Goal: Navigation & Orientation: Find specific page/section

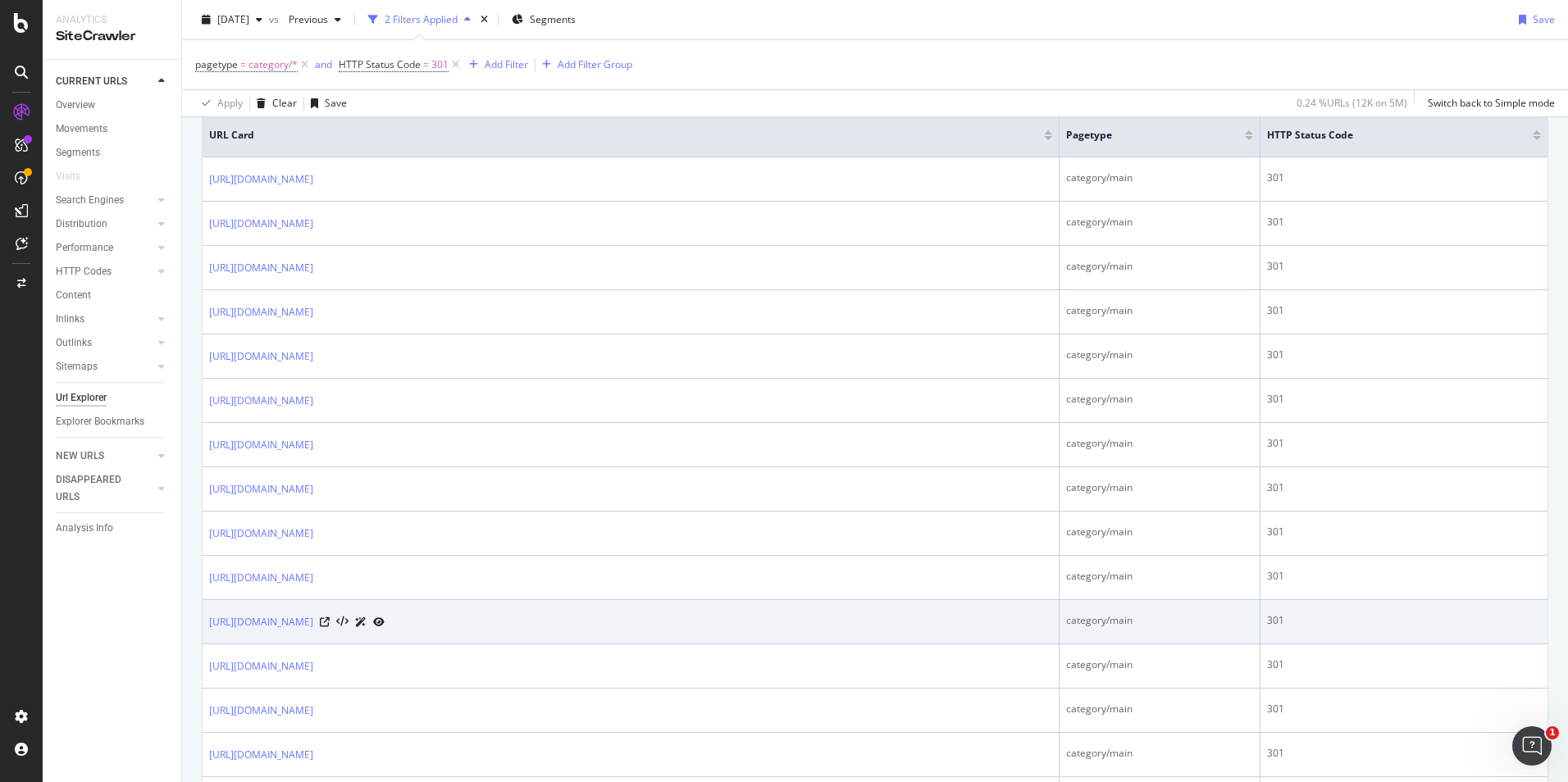
scroll to position [410, 0]
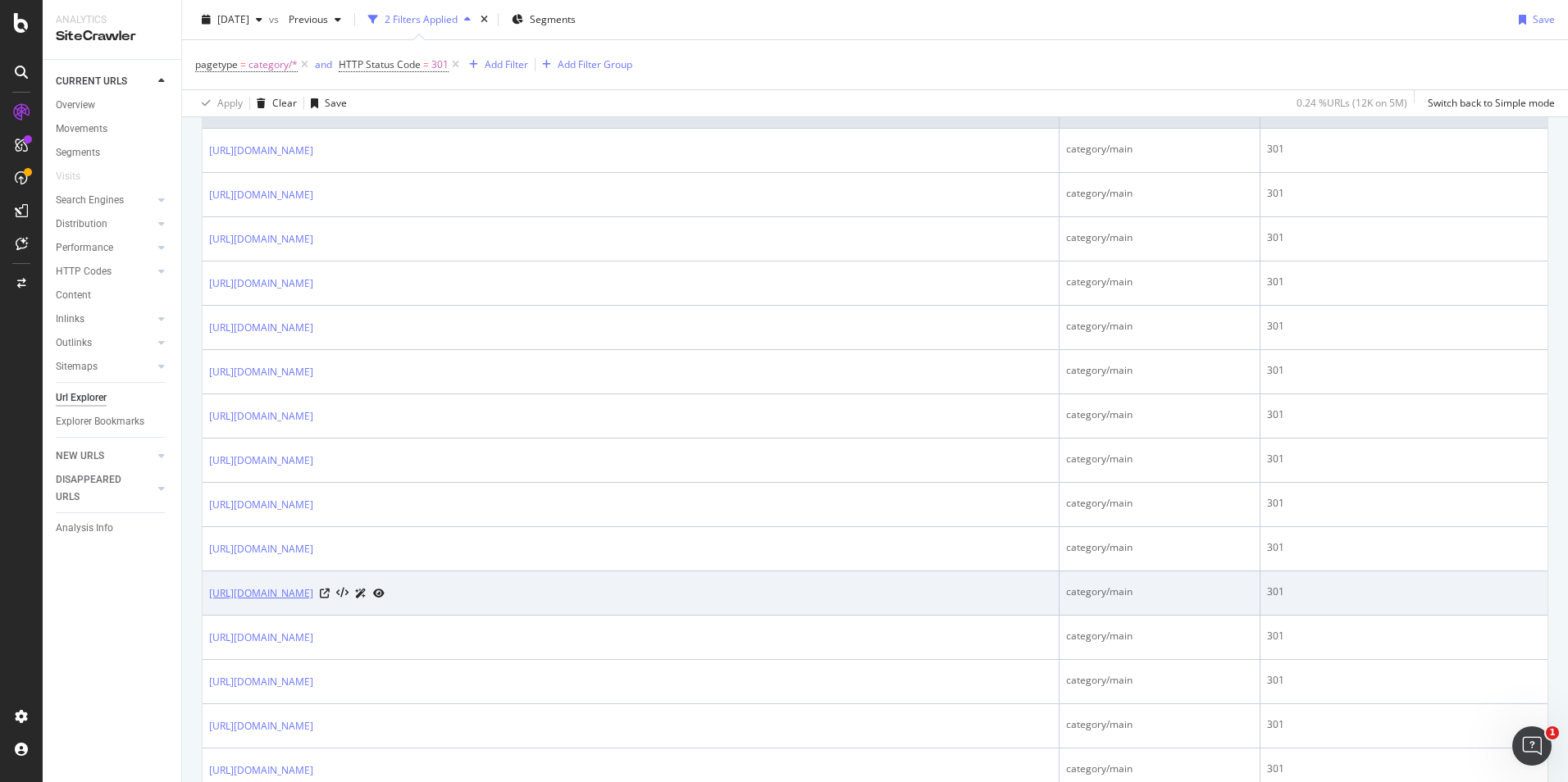
click at [313, 588] on link "[URL][DOMAIN_NAME]" at bounding box center [261, 594] width 104 height 17
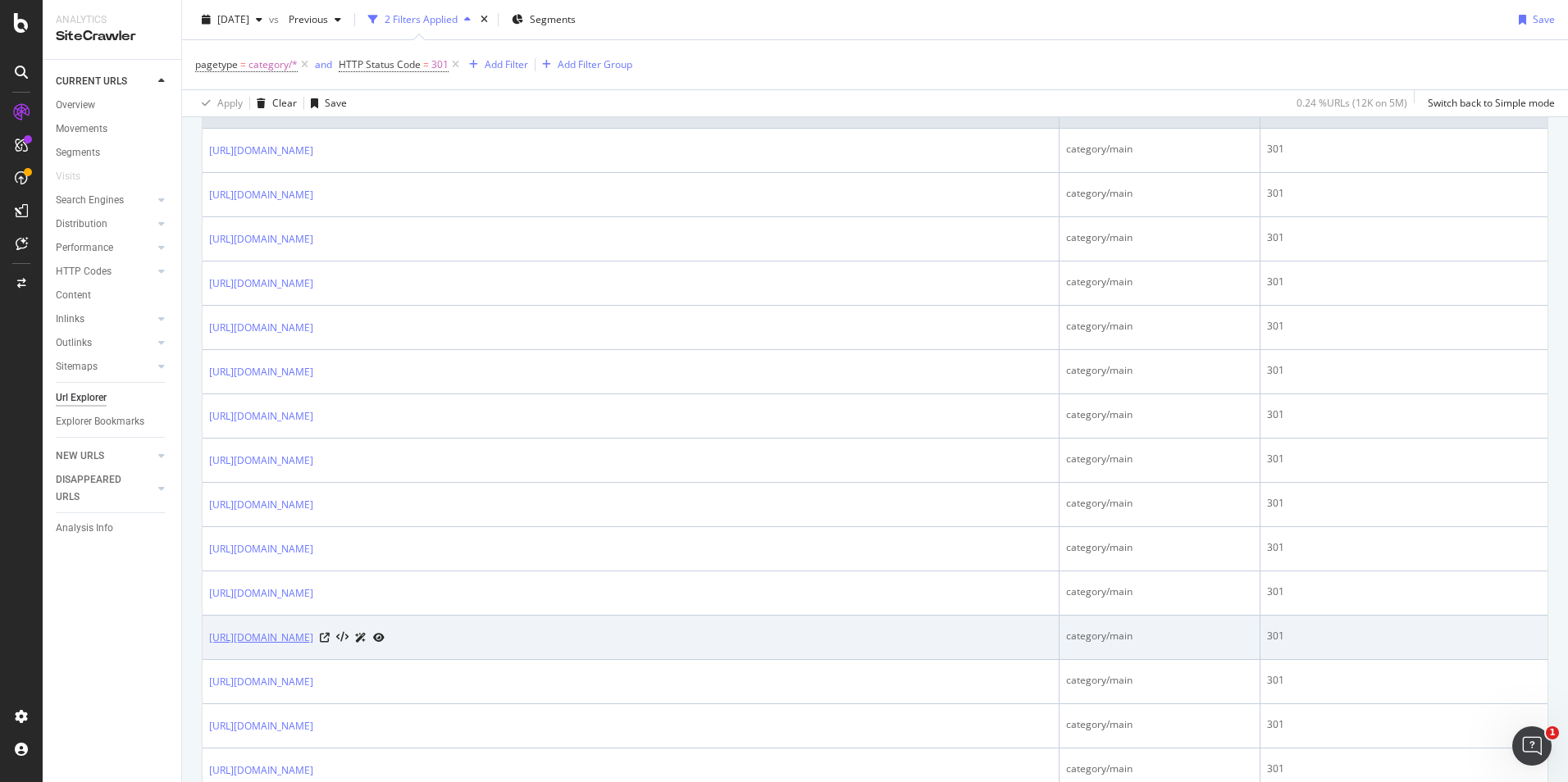
click at [313, 636] on link "https://www.bestbuy.com/site/seo/helm-smart-energy/pcmcat1691432847200.c?id=pcm…" at bounding box center [261, 638] width 104 height 17
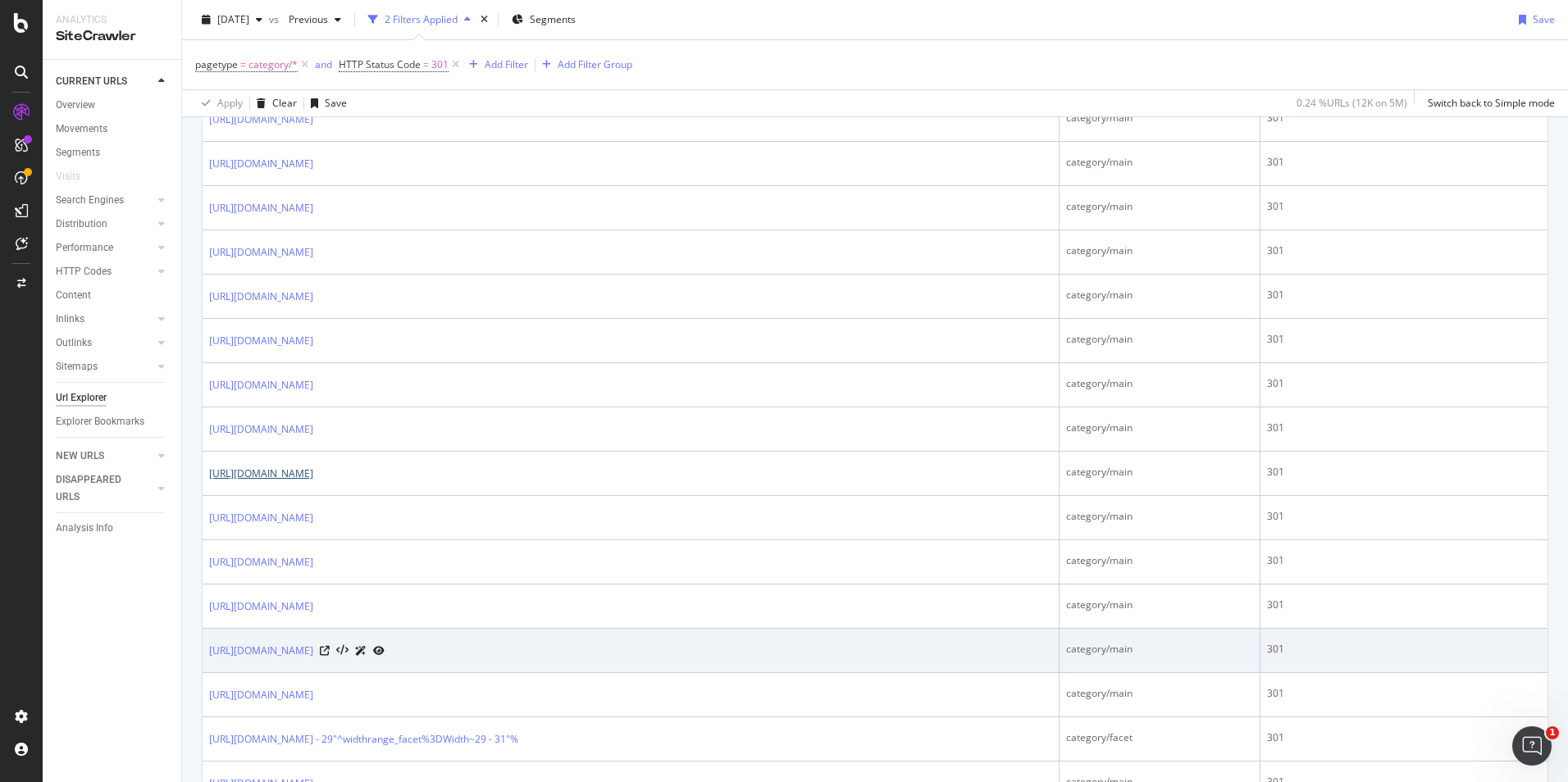
scroll to position [656, 0]
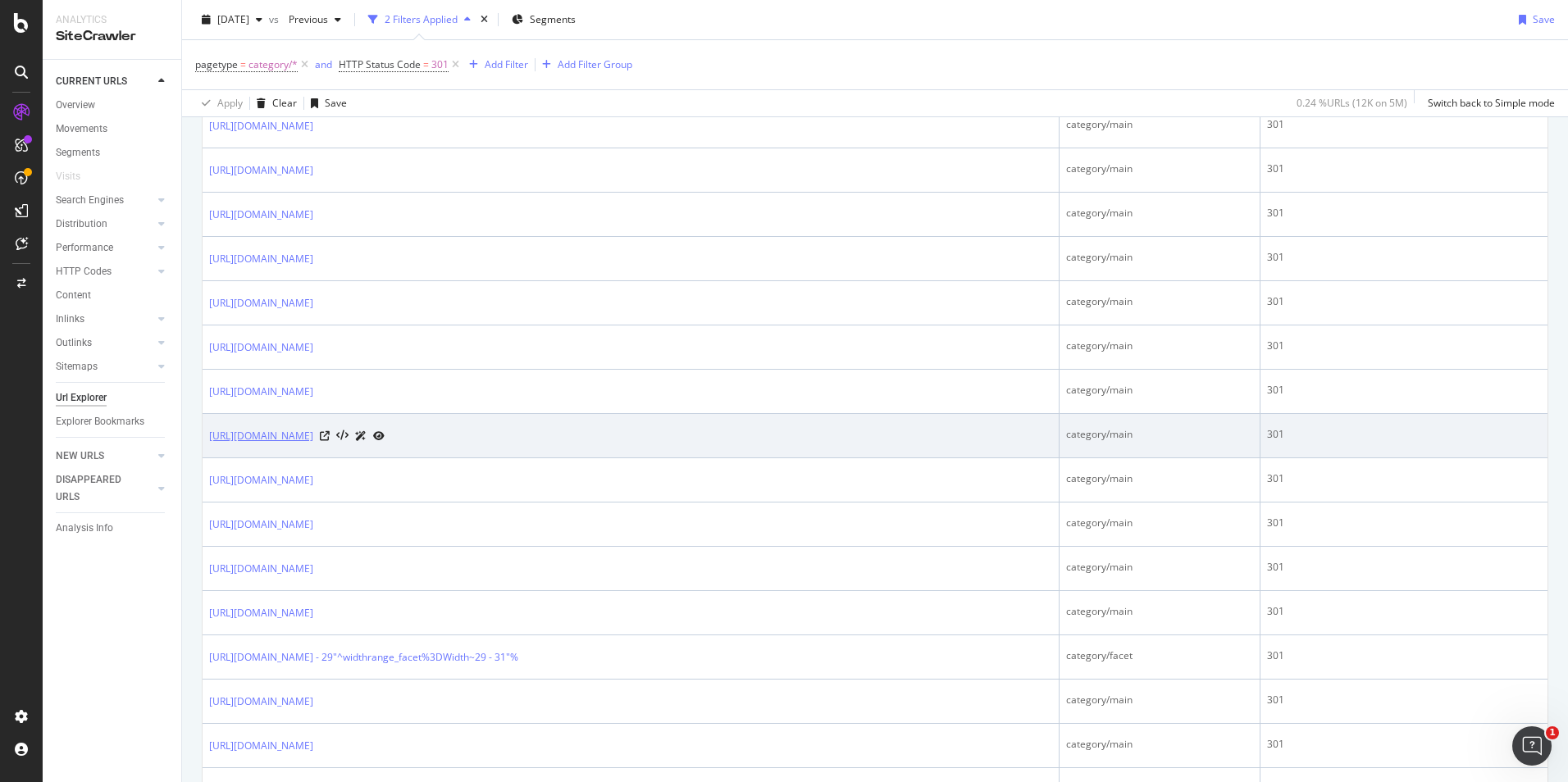
click at [313, 432] on link "[URL][DOMAIN_NAME]" at bounding box center [261, 436] width 104 height 17
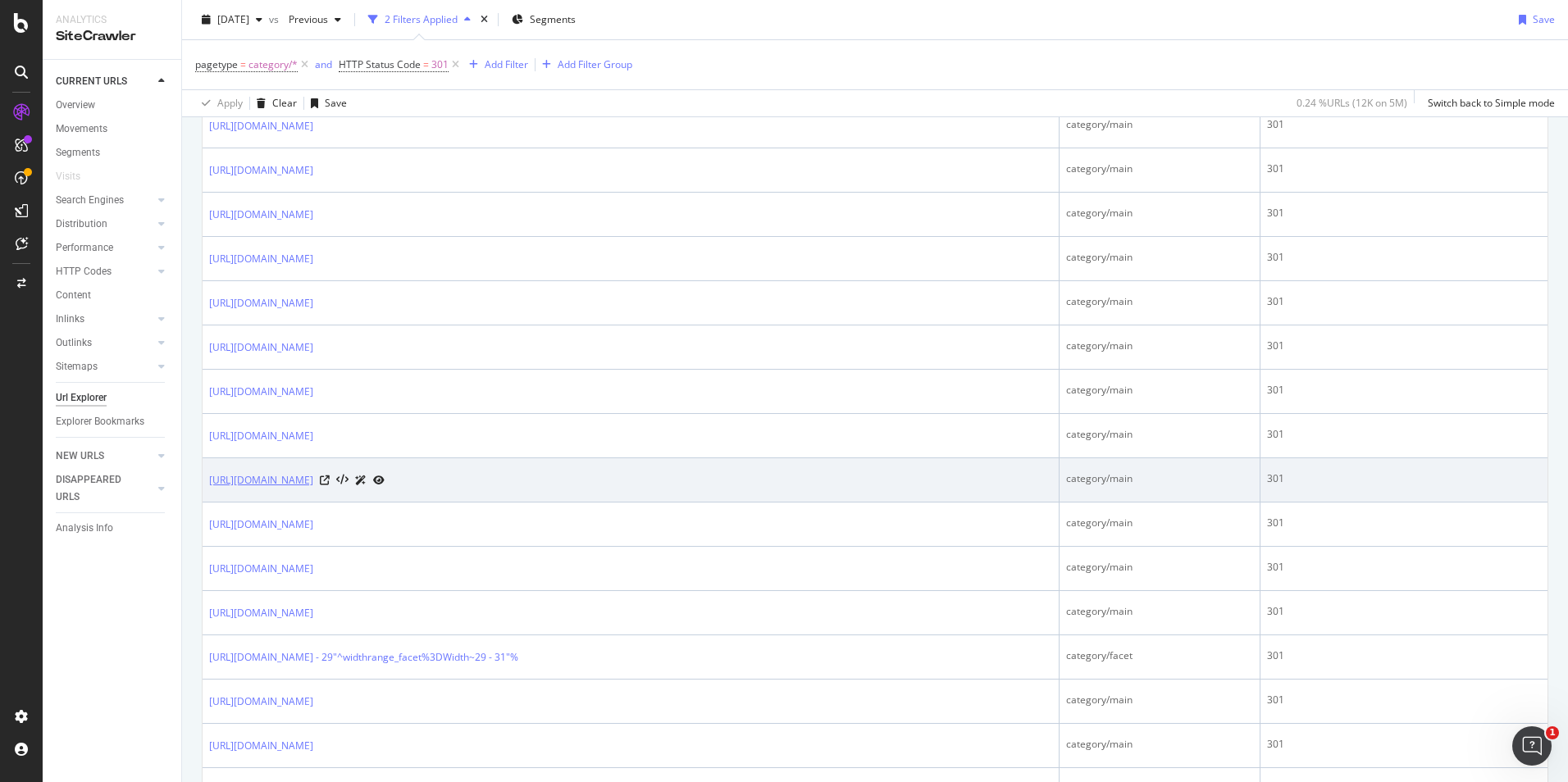
click at [313, 480] on link "https://www.bestbuy.com/site/nikon/nikon-digital-slr/pcmcat155400050000.c?id=pc…" at bounding box center [261, 481] width 104 height 17
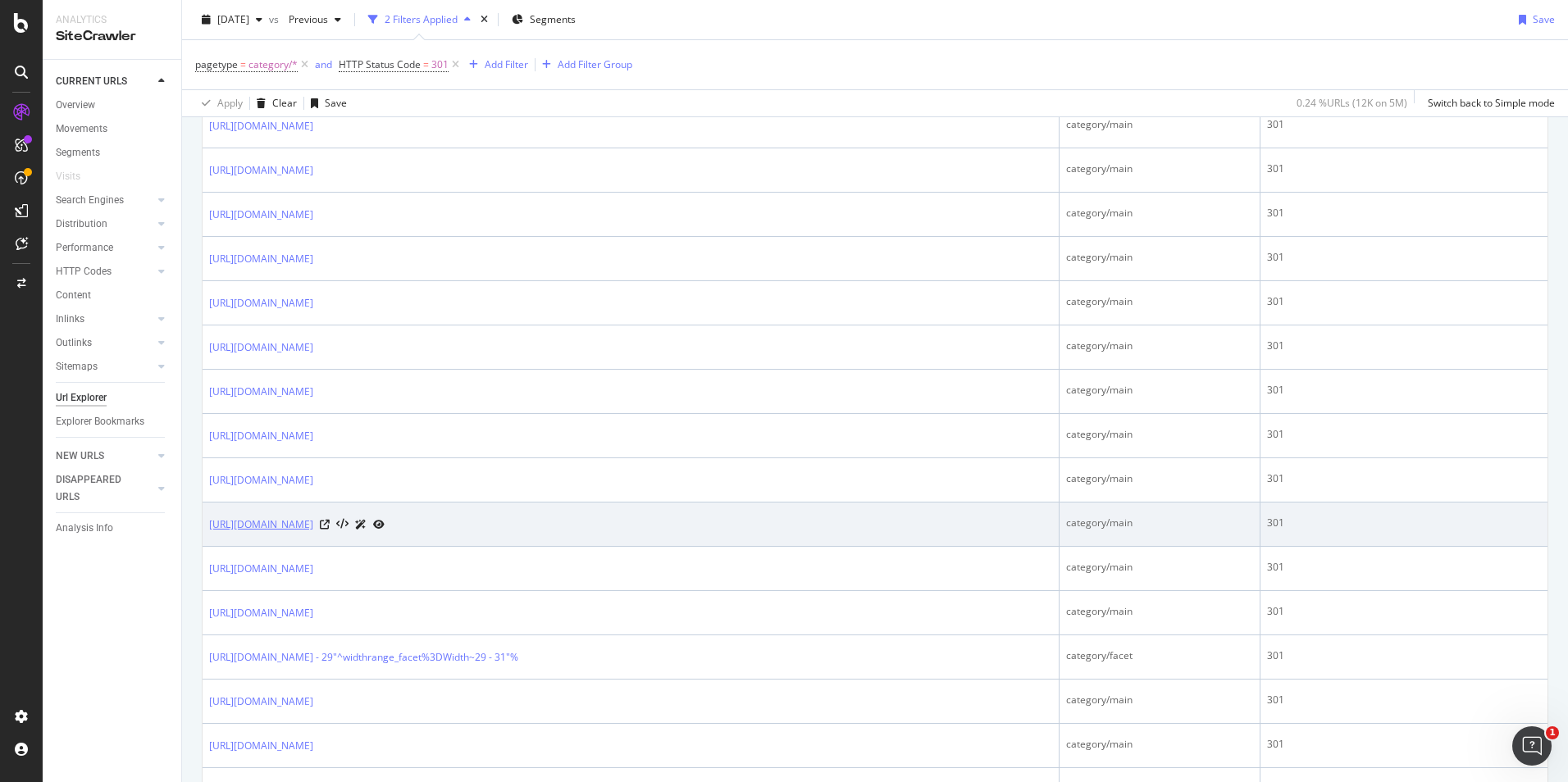
click at [313, 522] on link "https://www.bestbuy.com/site/nikon/nikon-mirrorless-cameras/pcmcat254800050036.…" at bounding box center [261, 525] width 104 height 17
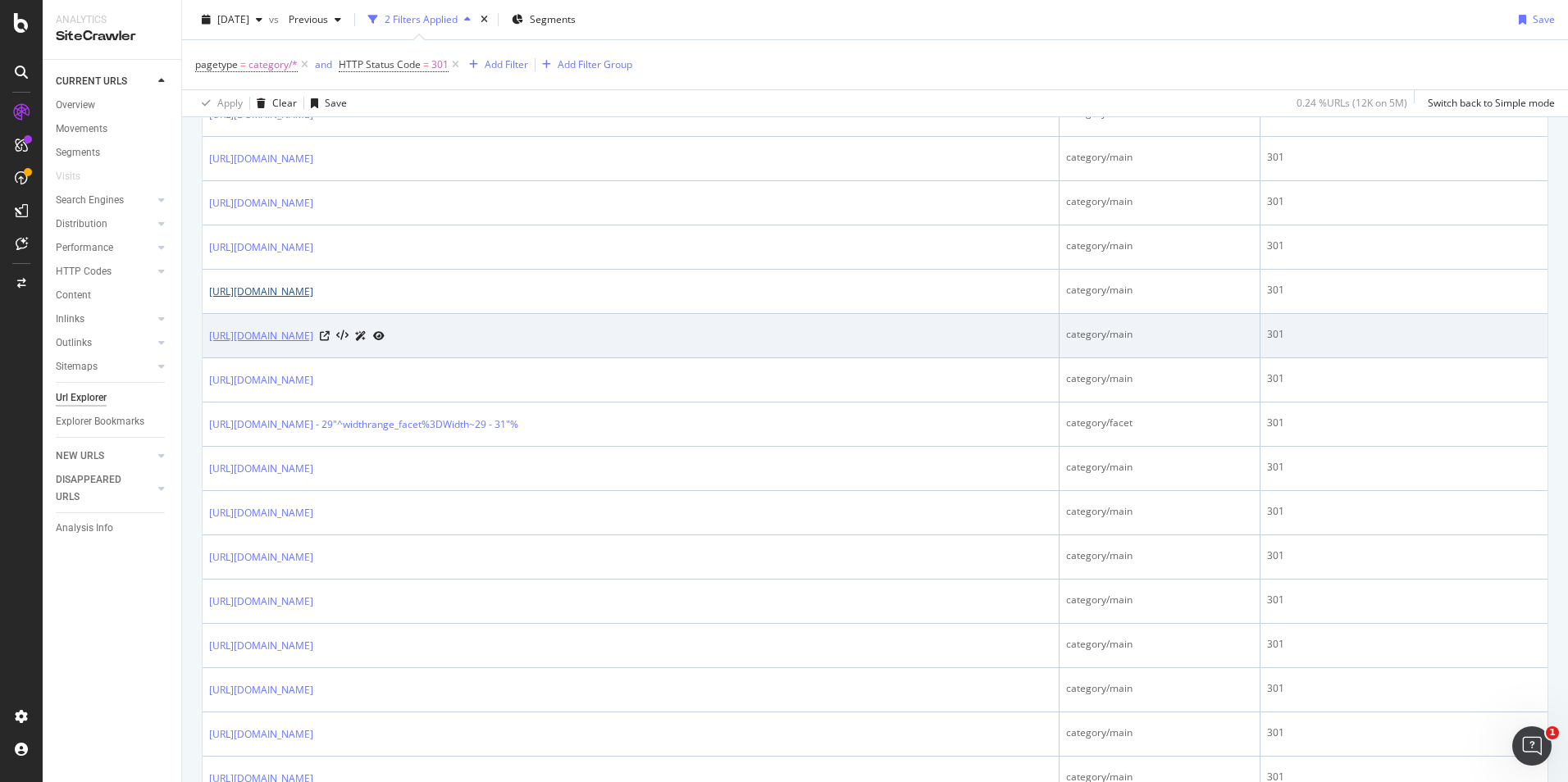
scroll to position [902, 0]
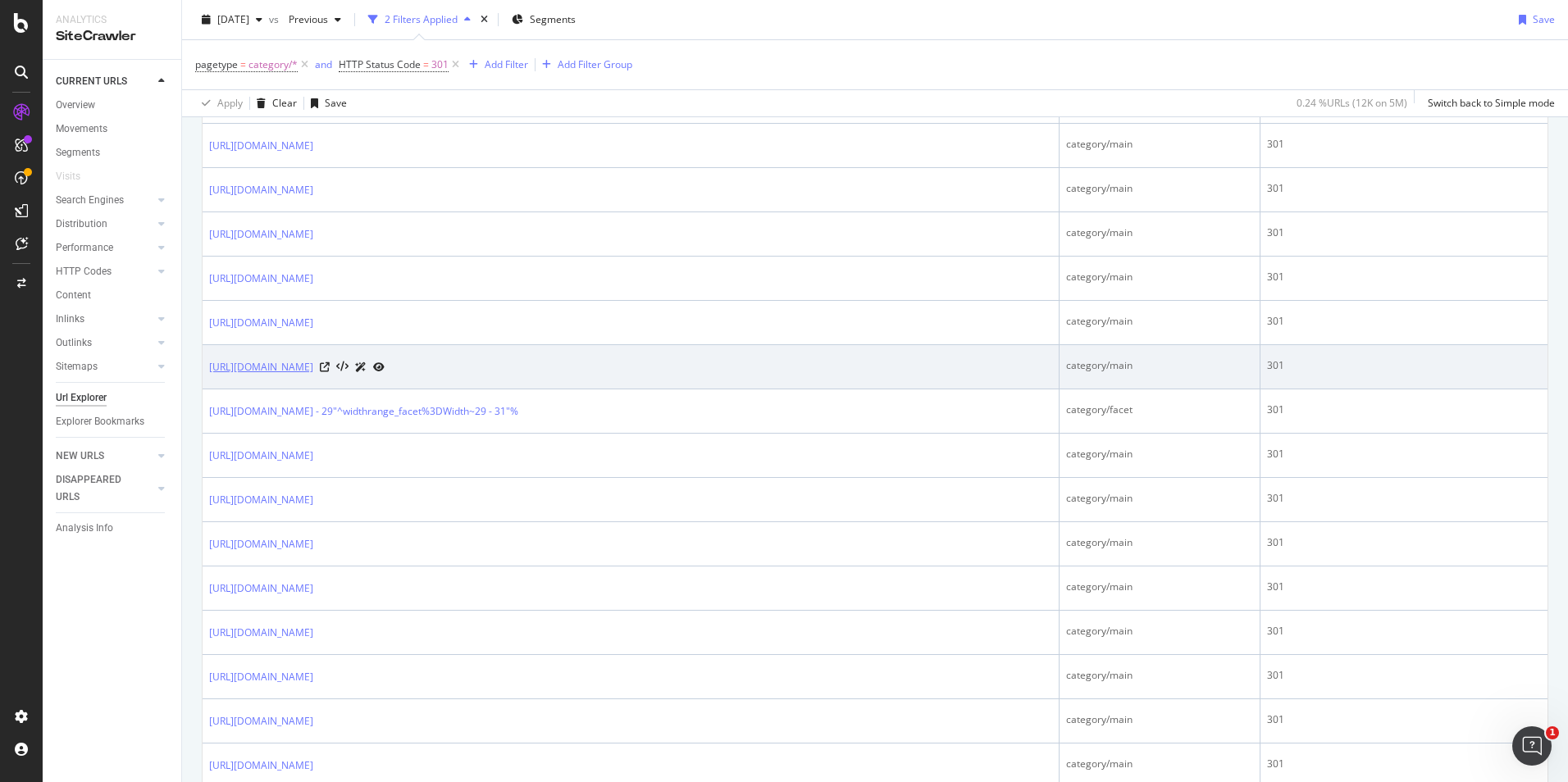
click at [313, 364] on link "https://www.bestbuy.com/site/small-home-appliances/small-space-refrigerators/pc…" at bounding box center [261, 368] width 104 height 17
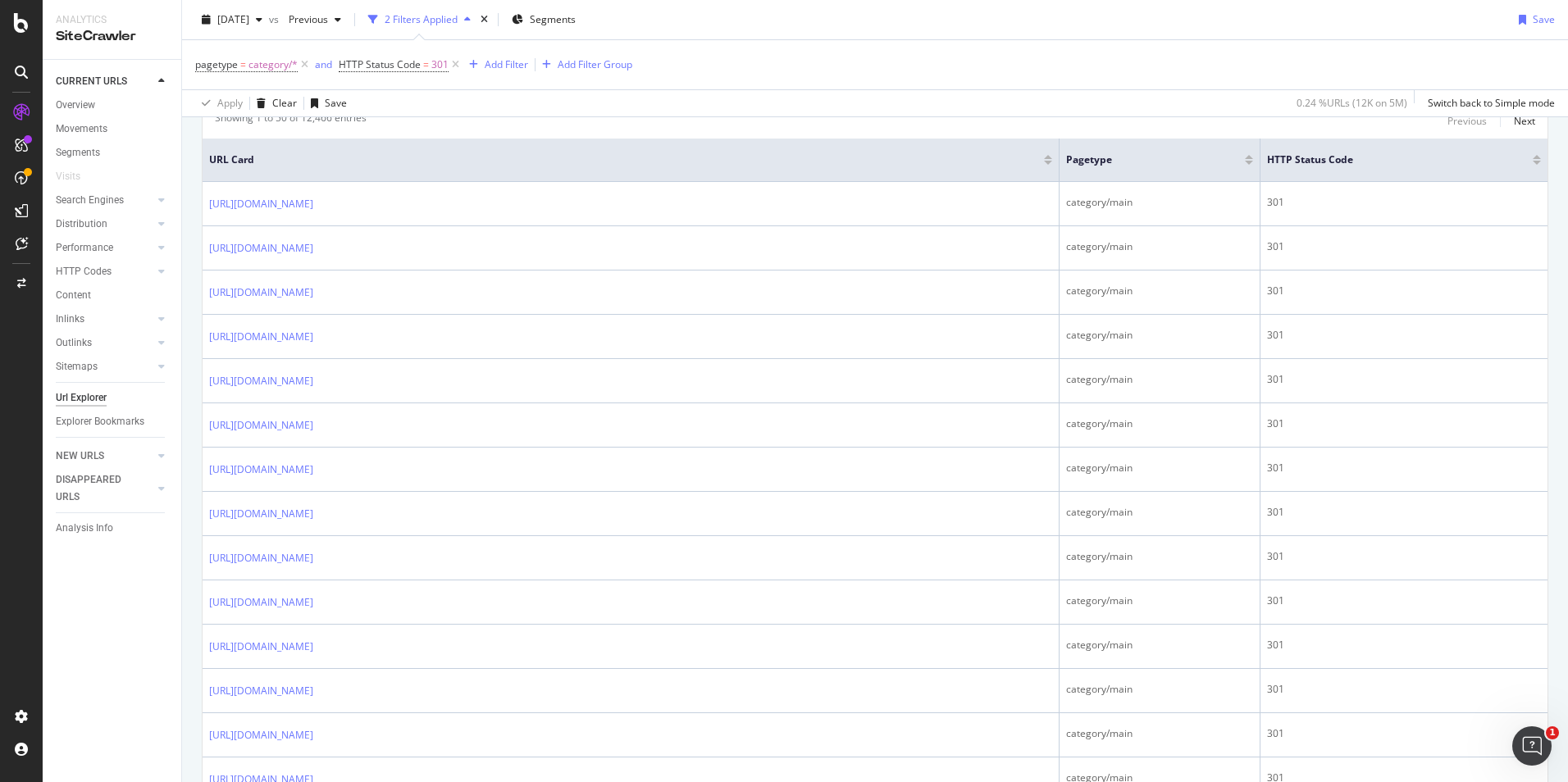
scroll to position [328, 0]
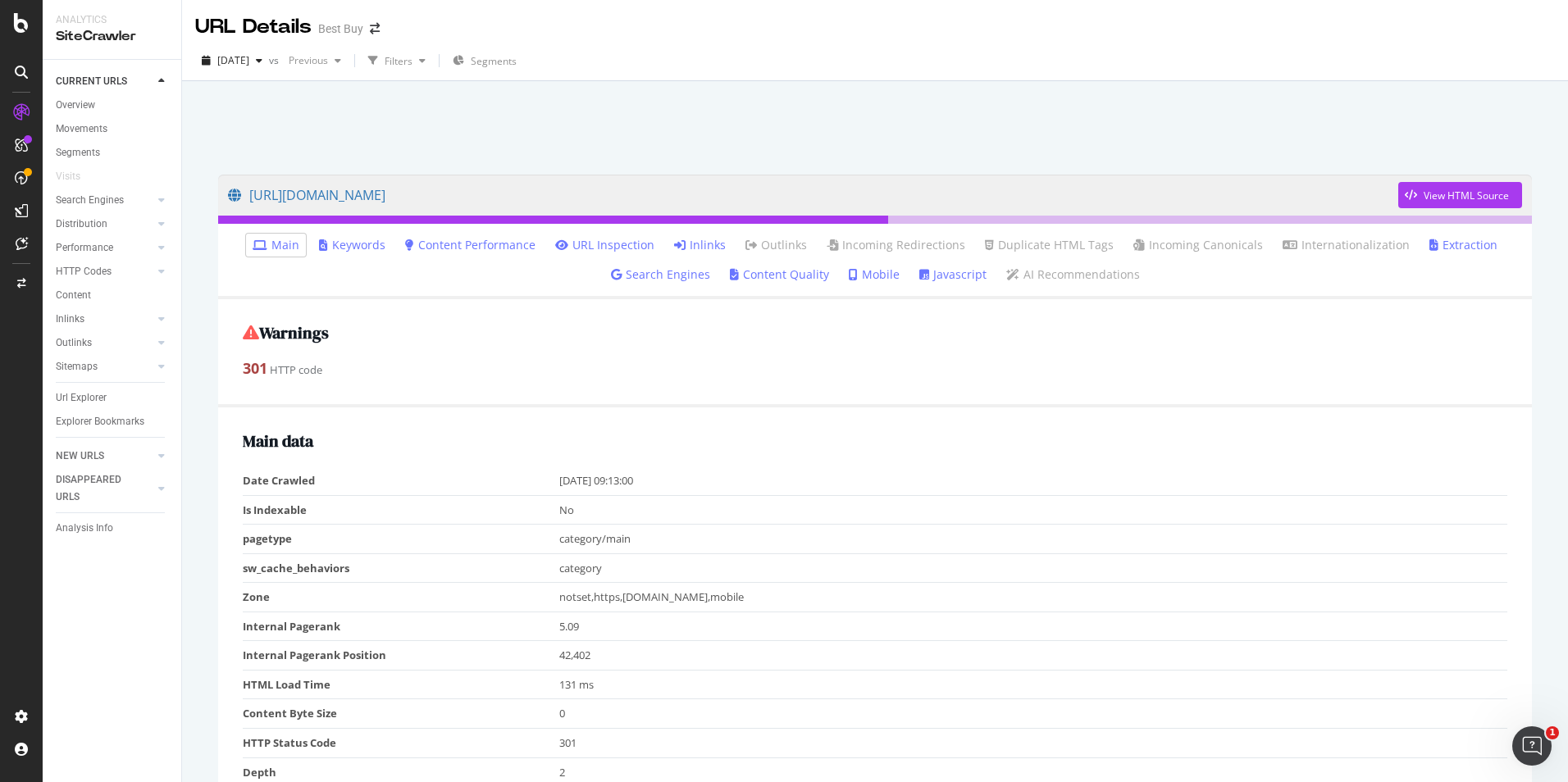
click at [691, 240] on link "Inlinks" at bounding box center [700, 245] width 51 height 17
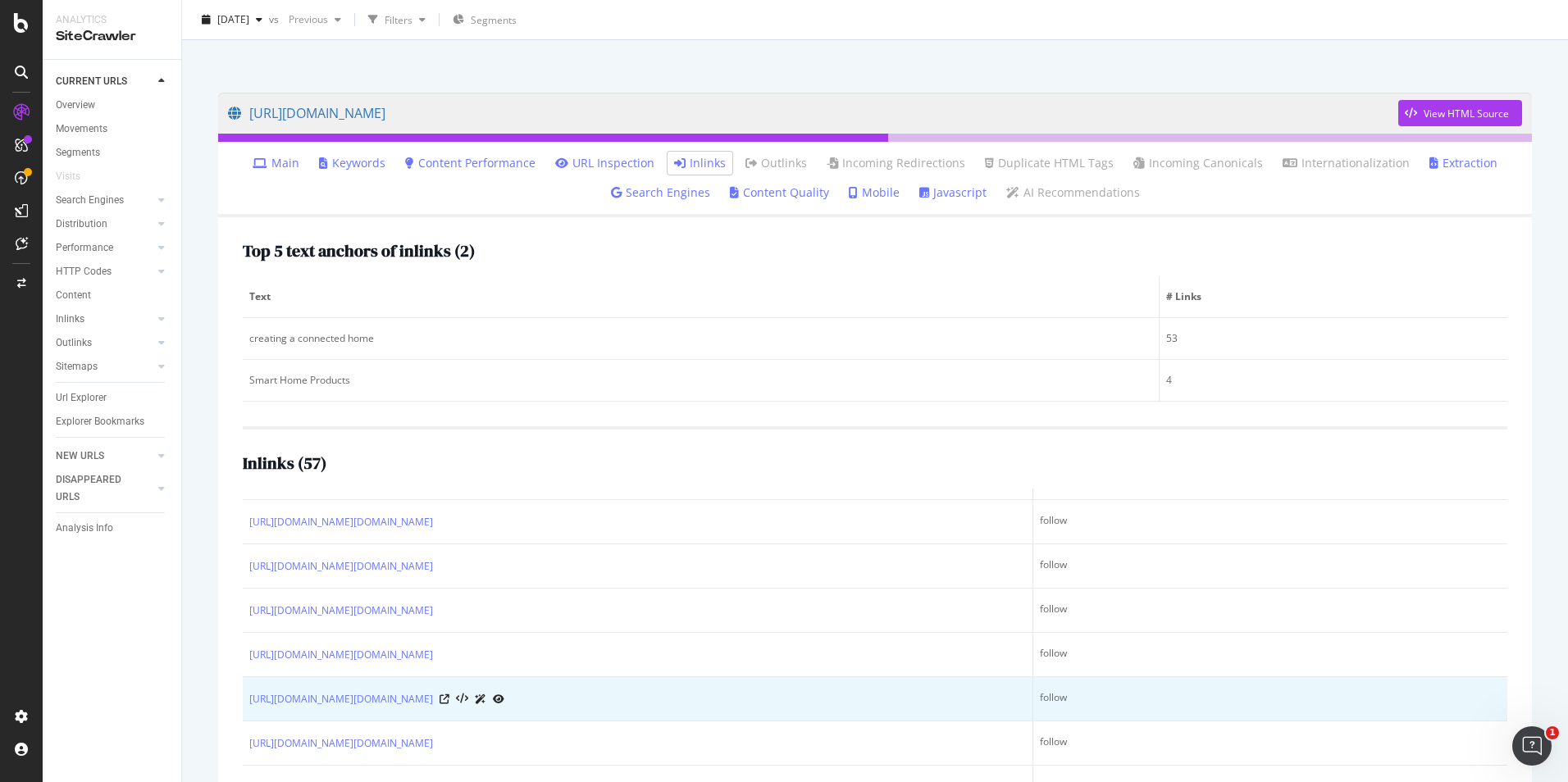
scroll to position [240, 0]
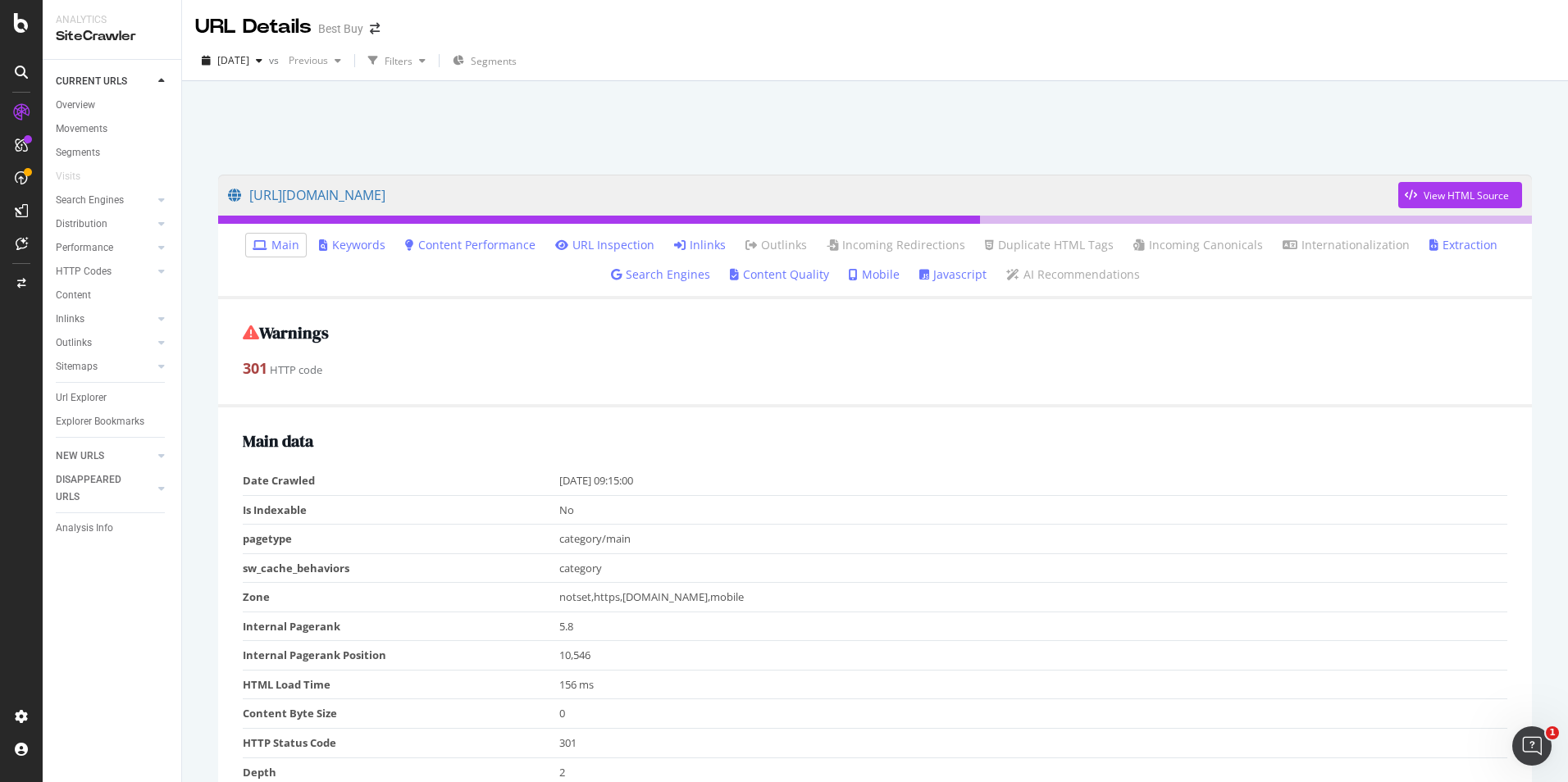
click at [698, 240] on link "Inlinks" at bounding box center [700, 245] width 51 height 17
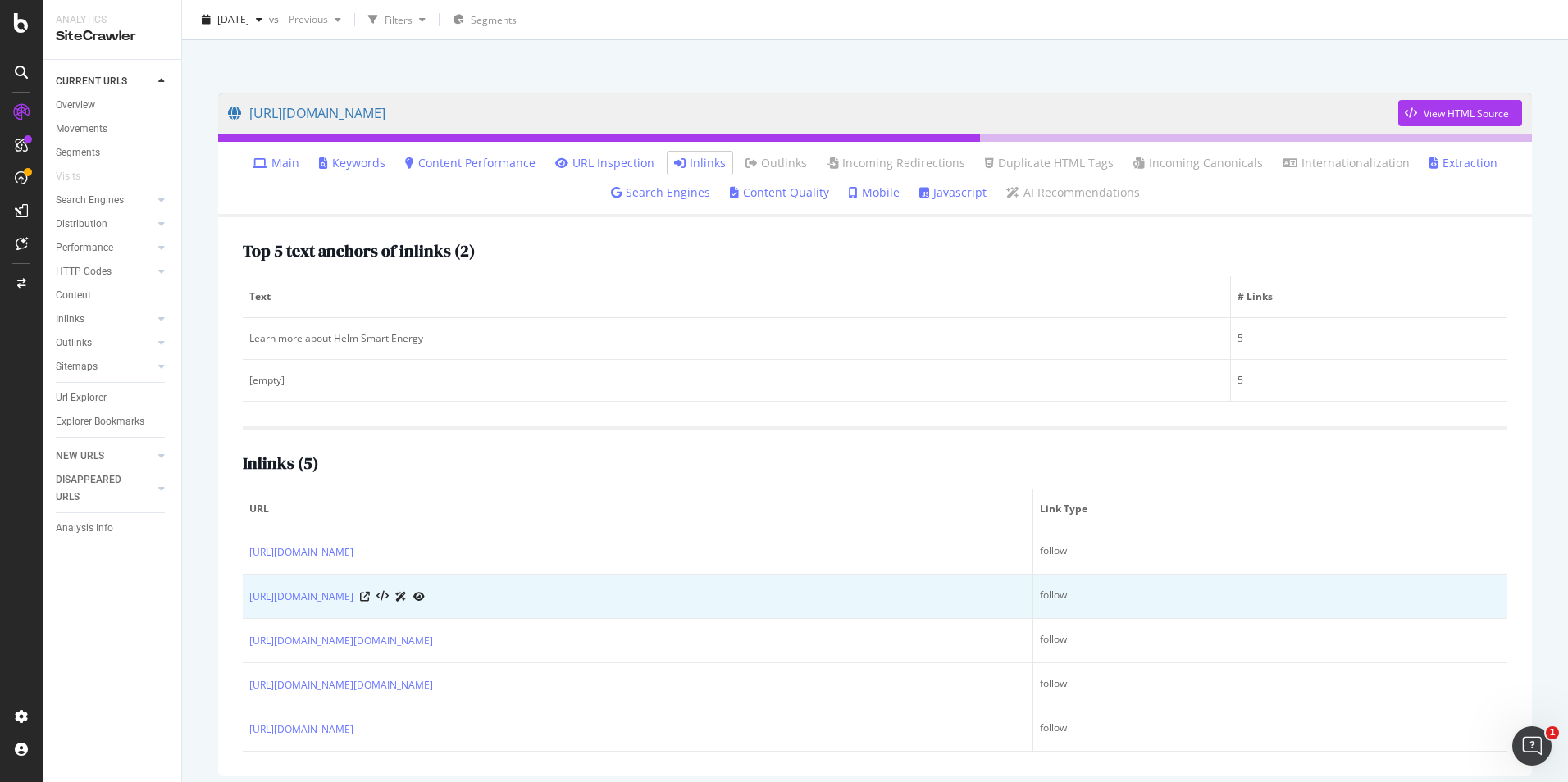
scroll to position [93, 0]
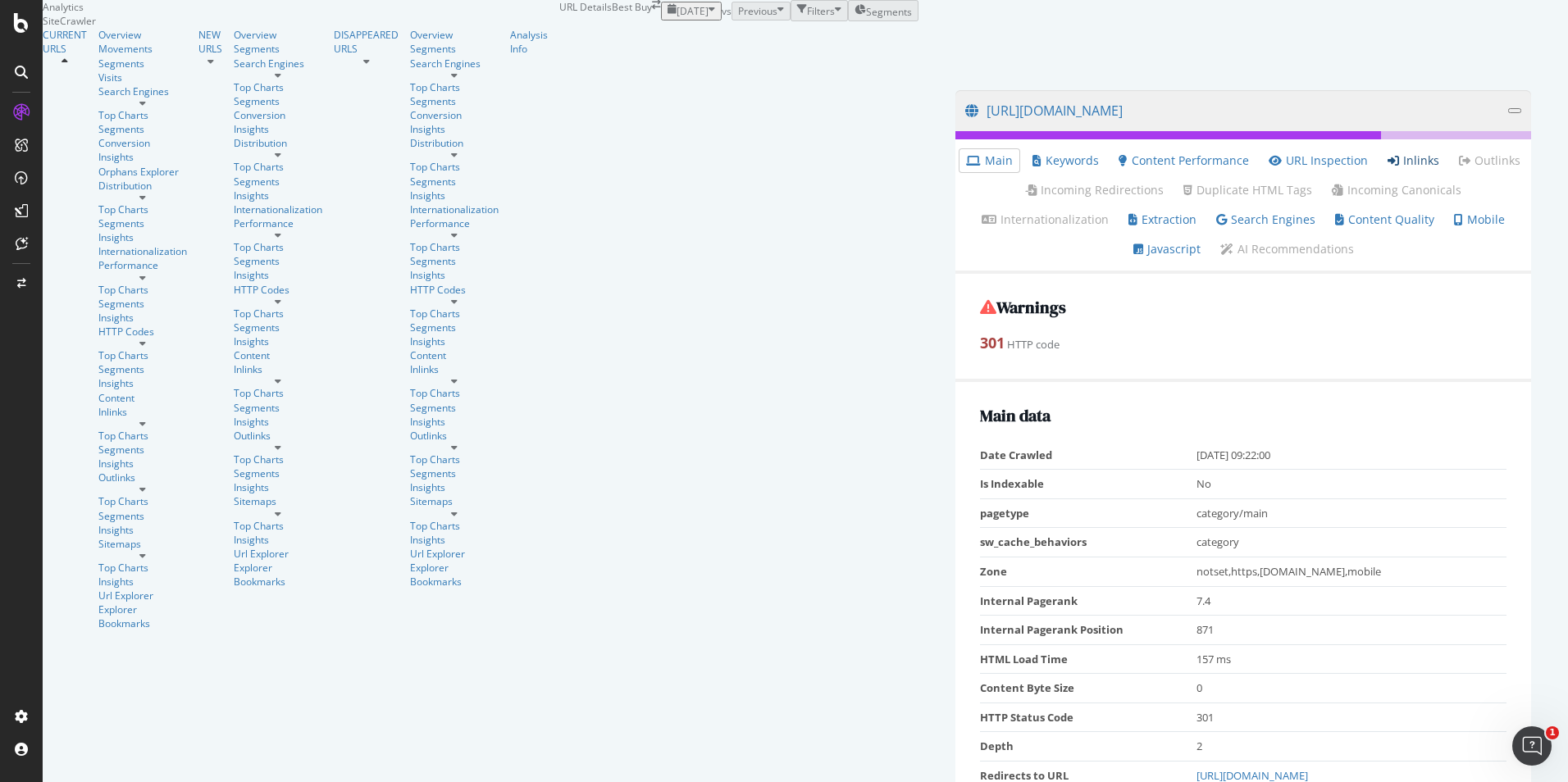
click at [1388, 169] on link "Inlinks" at bounding box center [1414, 161] width 51 height 17
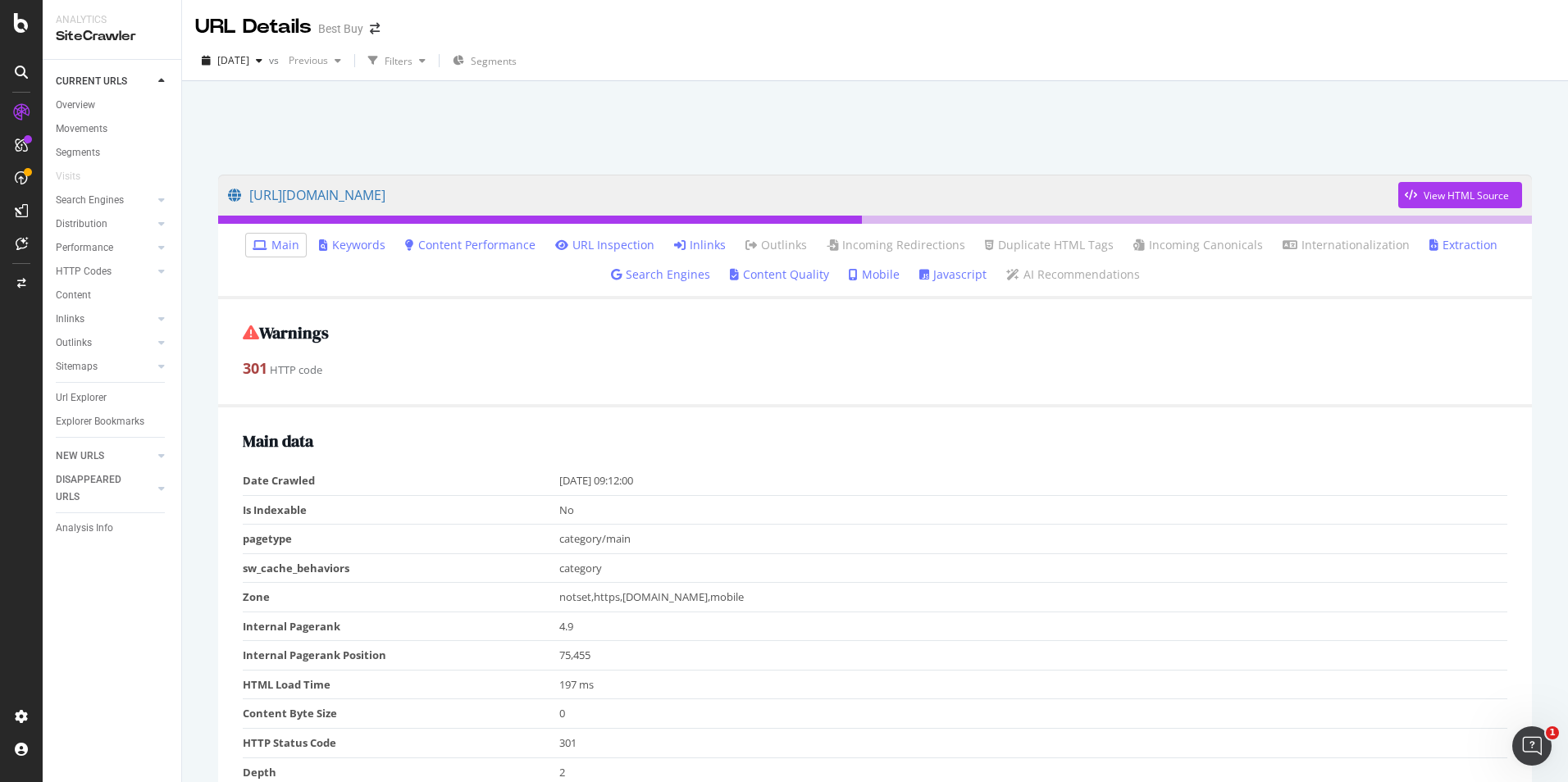
click at [696, 244] on link "Inlinks" at bounding box center [700, 245] width 51 height 17
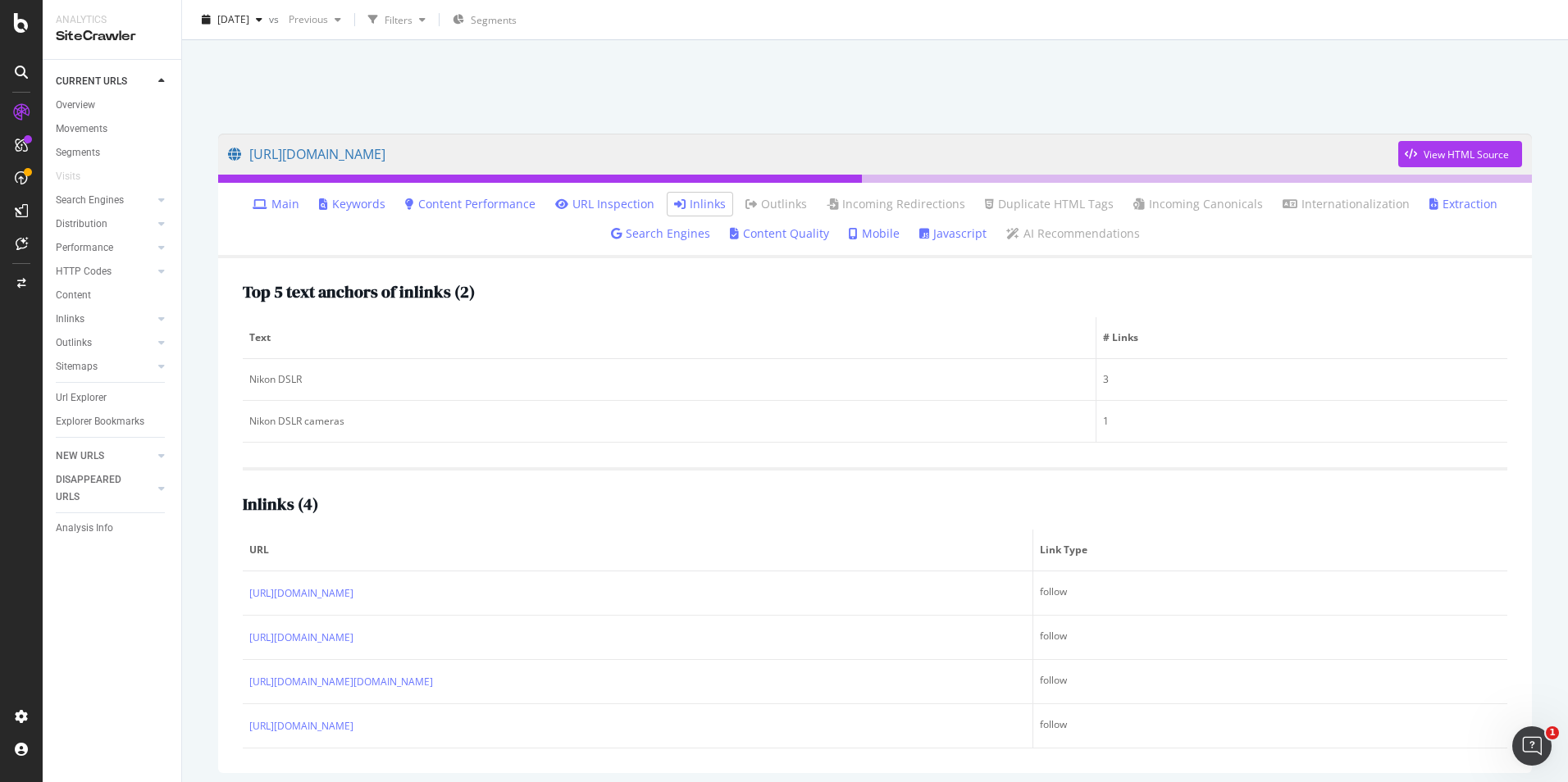
scroll to position [81, 0]
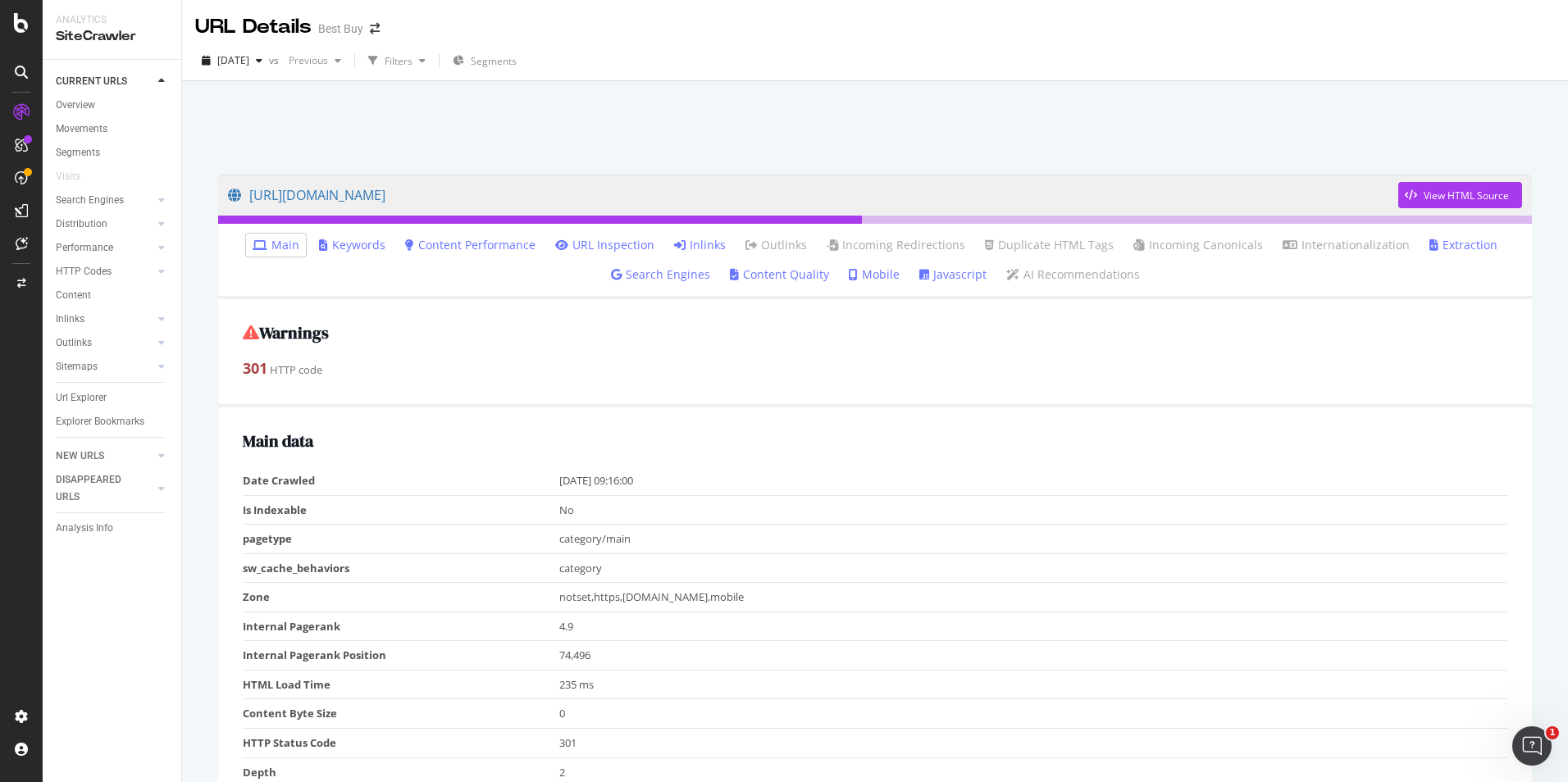
click at [698, 246] on link "Inlinks" at bounding box center [700, 245] width 51 height 17
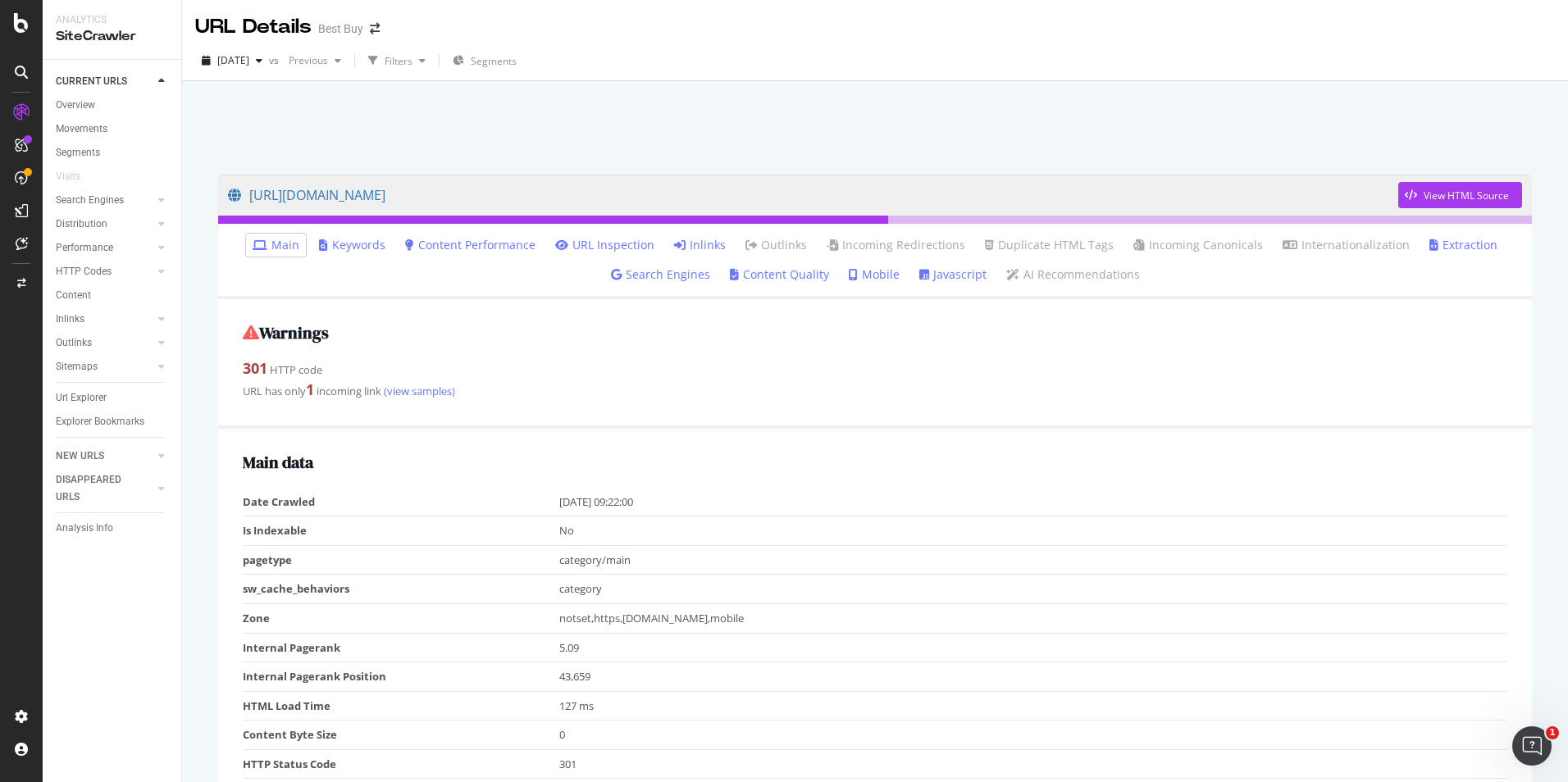
click at [697, 240] on link "Inlinks" at bounding box center [700, 245] width 51 height 17
